Goal: Transaction & Acquisition: Purchase product/service

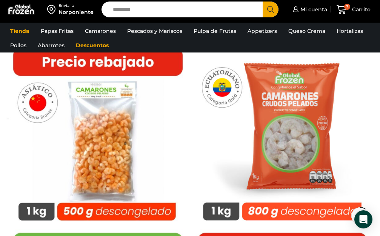
scroll to position [528, 0]
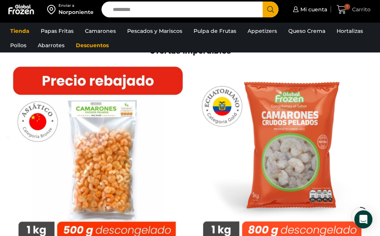
drag, startPoint x: 347, startPoint y: 7, endPoint x: 356, endPoint y: 11, distance: 10.0
click at [347, 7] on span "7" at bounding box center [347, 7] width 6 height 6
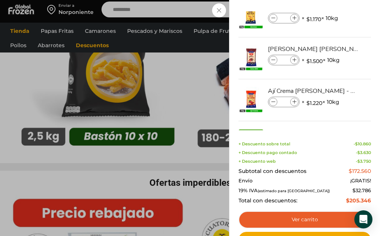
scroll to position [96, 0]
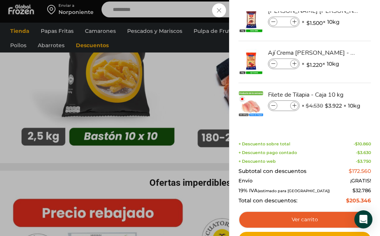
click at [335, 18] on div "7 [GEOGRAPHIC_DATA] 7 7 Shopping Cart * $" at bounding box center [354, 10] width 38 height 18
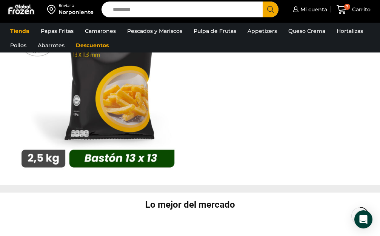
scroll to position [2415, 0]
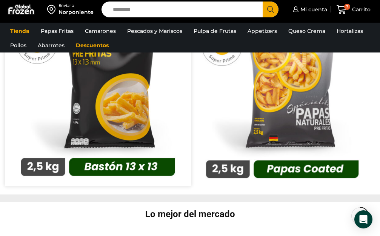
click at [108, 97] on img at bounding box center [98, 93] width 186 height 186
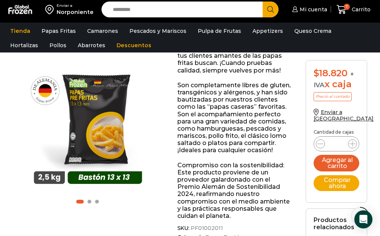
scroll to position [227, 0]
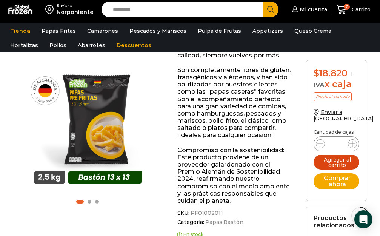
click at [335, 159] on button "Agregar al carrito" at bounding box center [337, 162] width 46 height 15
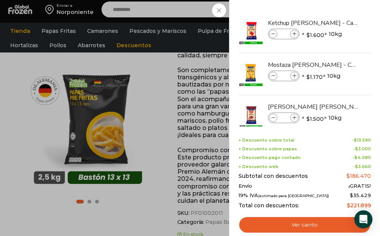
drag, startPoint x: 371, startPoint y: 49, endPoint x: 370, endPoint y: 67, distance: 18.5
click at [370, 67] on div "8 Shopping Cart Ketchup Traverso - Caja 10 kilos Ketchup Traverso - Caja 10 kil…" at bounding box center [304, 118] width 151 height 236
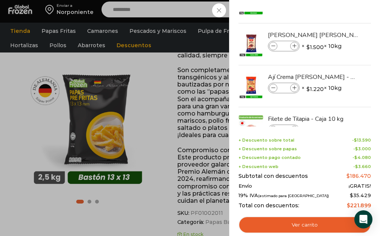
scroll to position [69, 0]
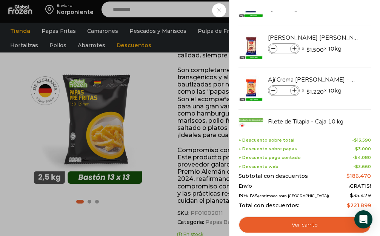
drag, startPoint x: 371, startPoint y: 76, endPoint x: 370, endPoint y: 50, distance: 26.0
click at [370, 50] on div "8 Shopping Cart Ketchup Traverso - Caja 10 kilos Ketchup Traverso - Caja 10 kil…" at bounding box center [304, 118] width 151 height 236
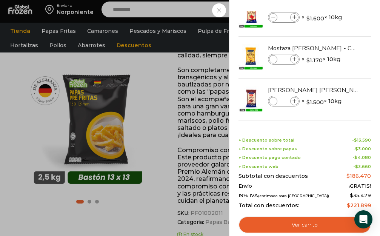
scroll to position [0, 0]
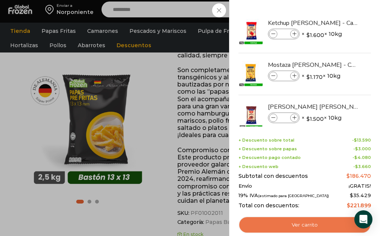
click at [301, 225] on link "Ver carrito" at bounding box center [304, 224] width 132 height 17
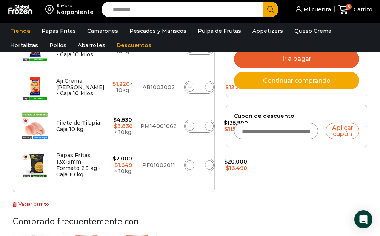
scroll to position [268, 0]
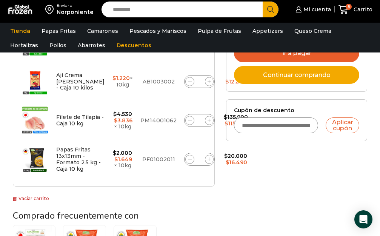
click at [288, 62] on link "Ir a pagar" at bounding box center [296, 53] width 125 height 18
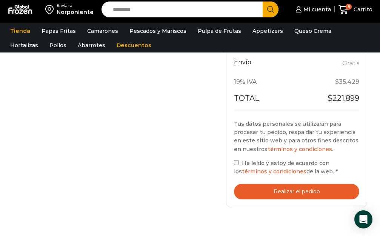
scroll to position [468, 0]
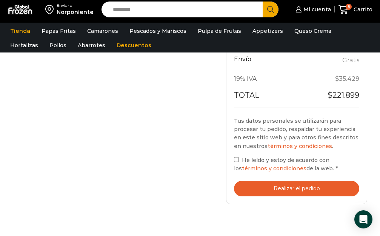
click at [298, 181] on button "Realizar el pedido" at bounding box center [296, 188] width 125 height 15
